Goal: Transaction & Acquisition: Purchase product/service

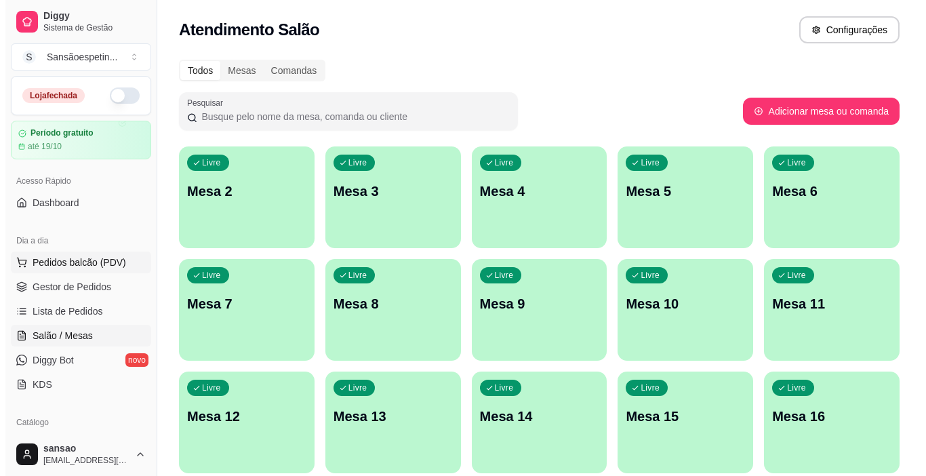
scroll to position [93, 0]
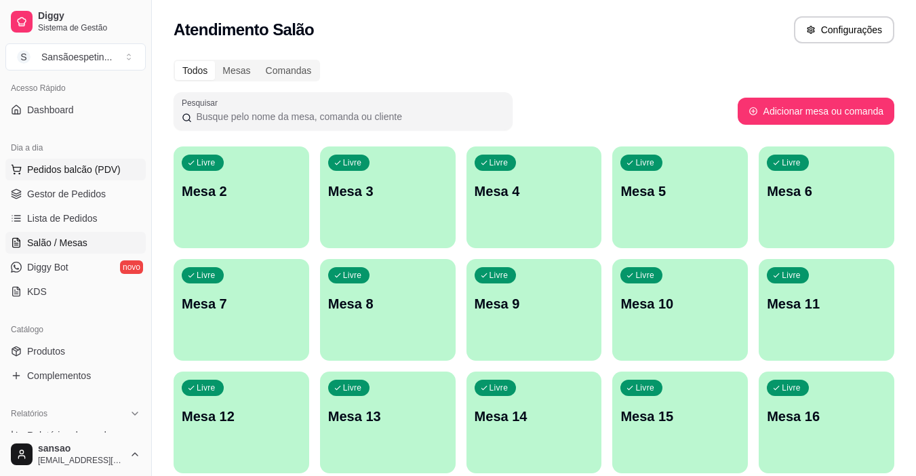
click at [28, 172] on span "Pedidos balcão (PDV)" at bounding box center [74, 170] width 94 height 14
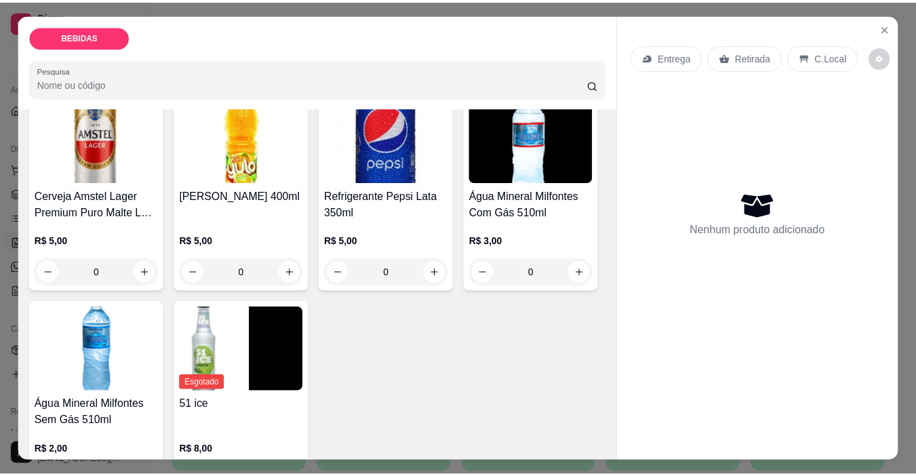
scroll to position [766, 0]
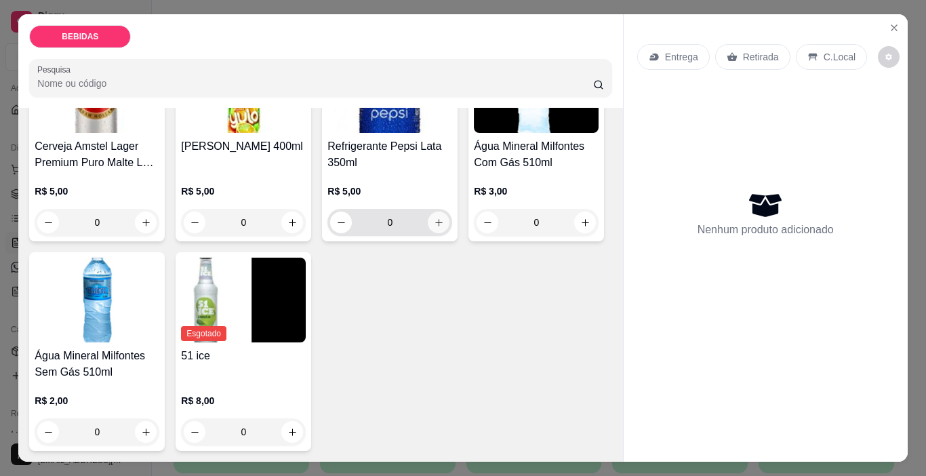
click at [428, 218] on button "increase-product-quantity" at bounding box center [439, 223] width 22 height 22
type input "1"
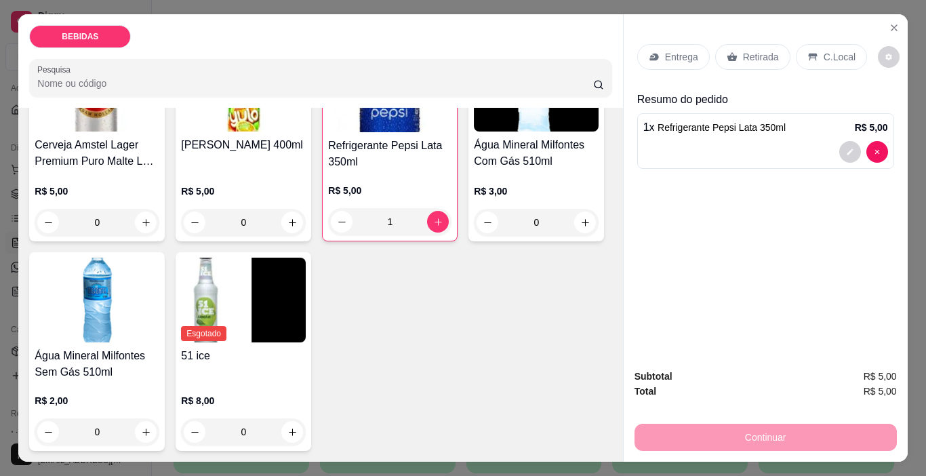
click at [743, 50] on p "Retirada" at bounding box center [761, 57] width 36 height 14
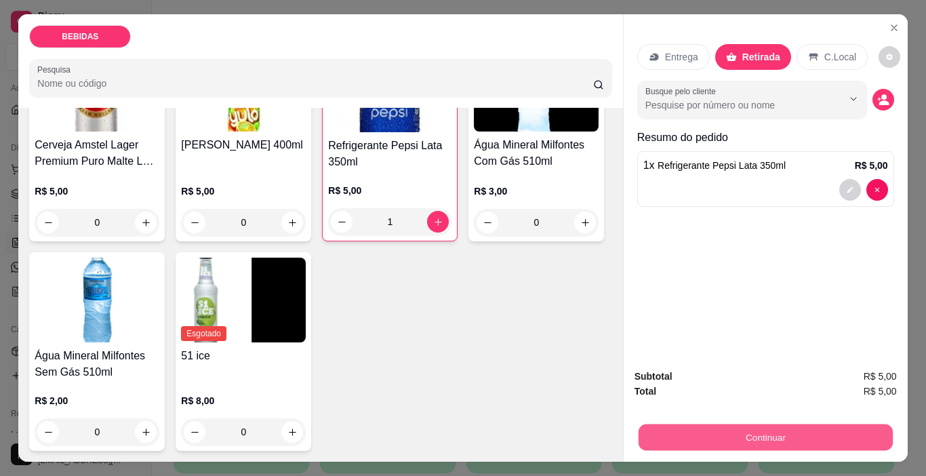
click at [732, 424] on button "Continuar" at bounding box center [765, 437] width 254 height 26
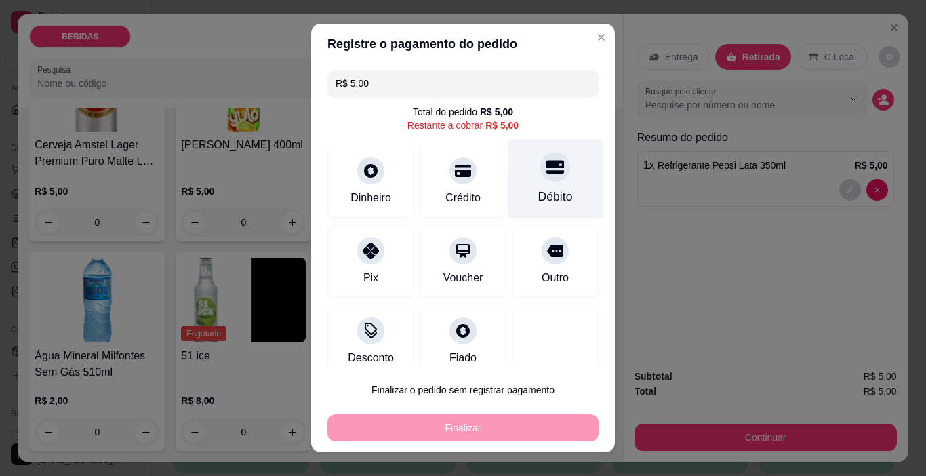
click at [551, 195] on div "Débito" at bounding box center [555, 197] width 35 height 18
type input "R$ 0,00"
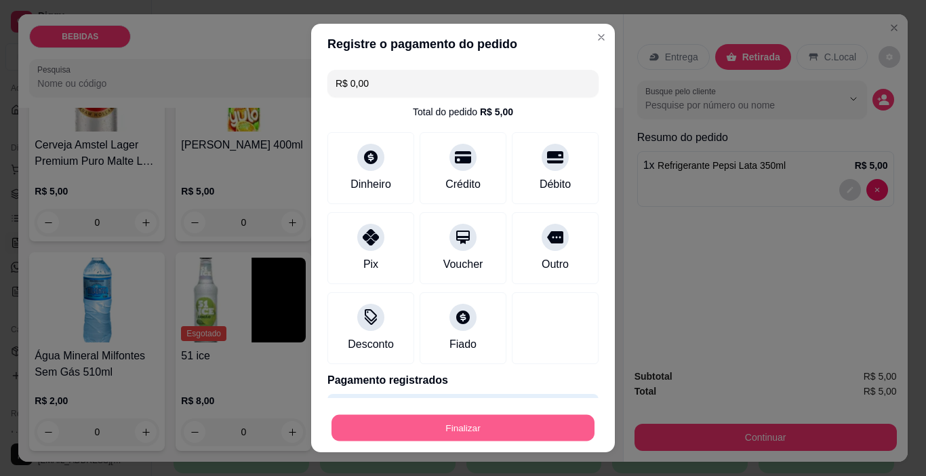
click at [507, 433] on button "Finalizar" at bounding box center [463, 428] width 263 height 26
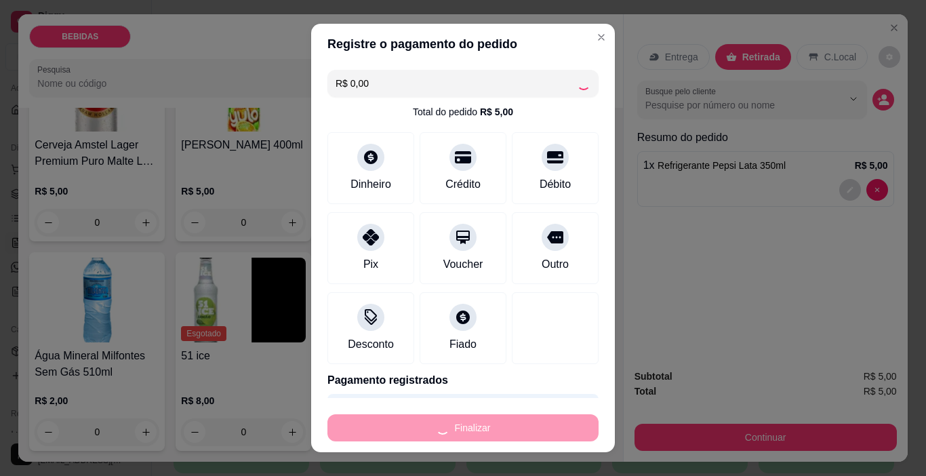
type input "0"
type input "-R$ 5,00"
